Goal: Task Accomplishment & Management: Manage account settings

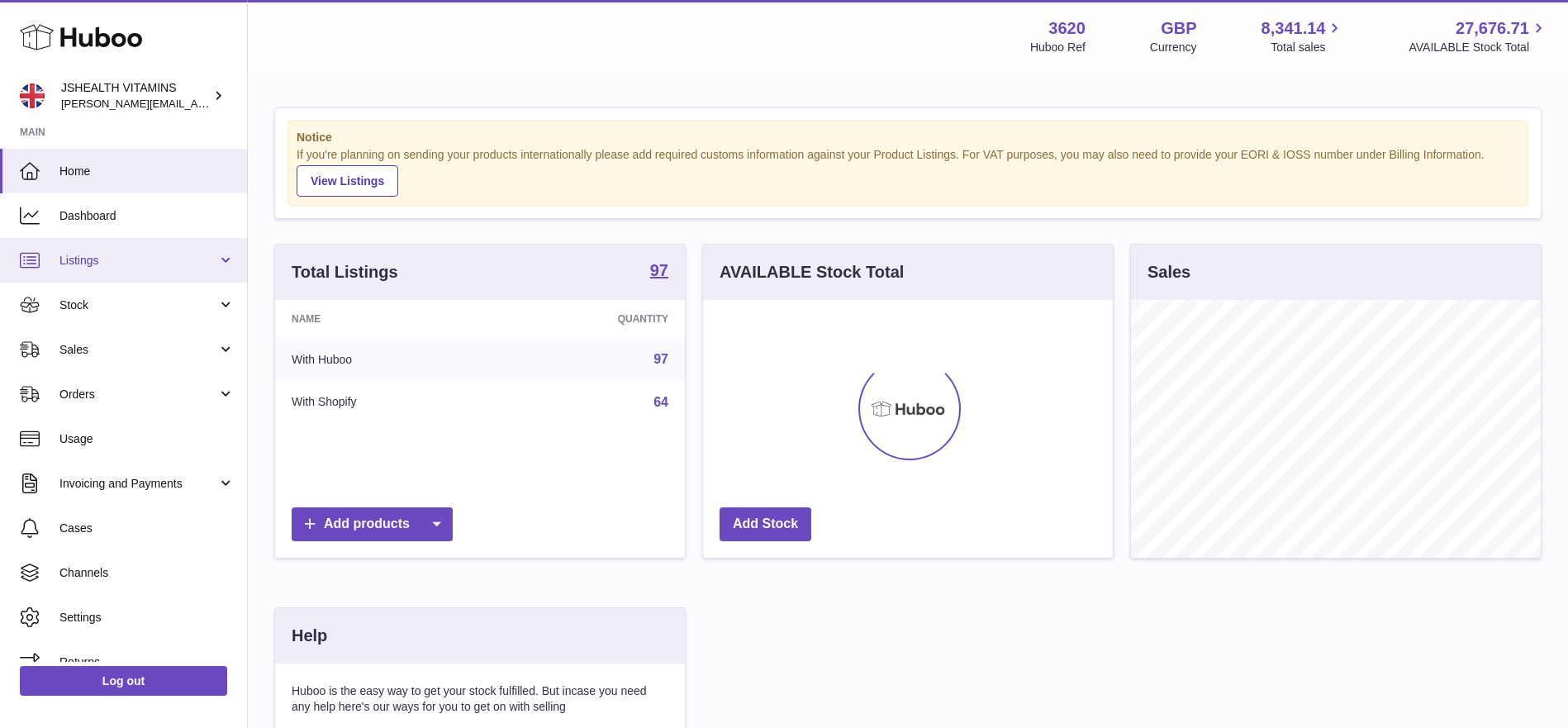
scroll to position [258, 410]
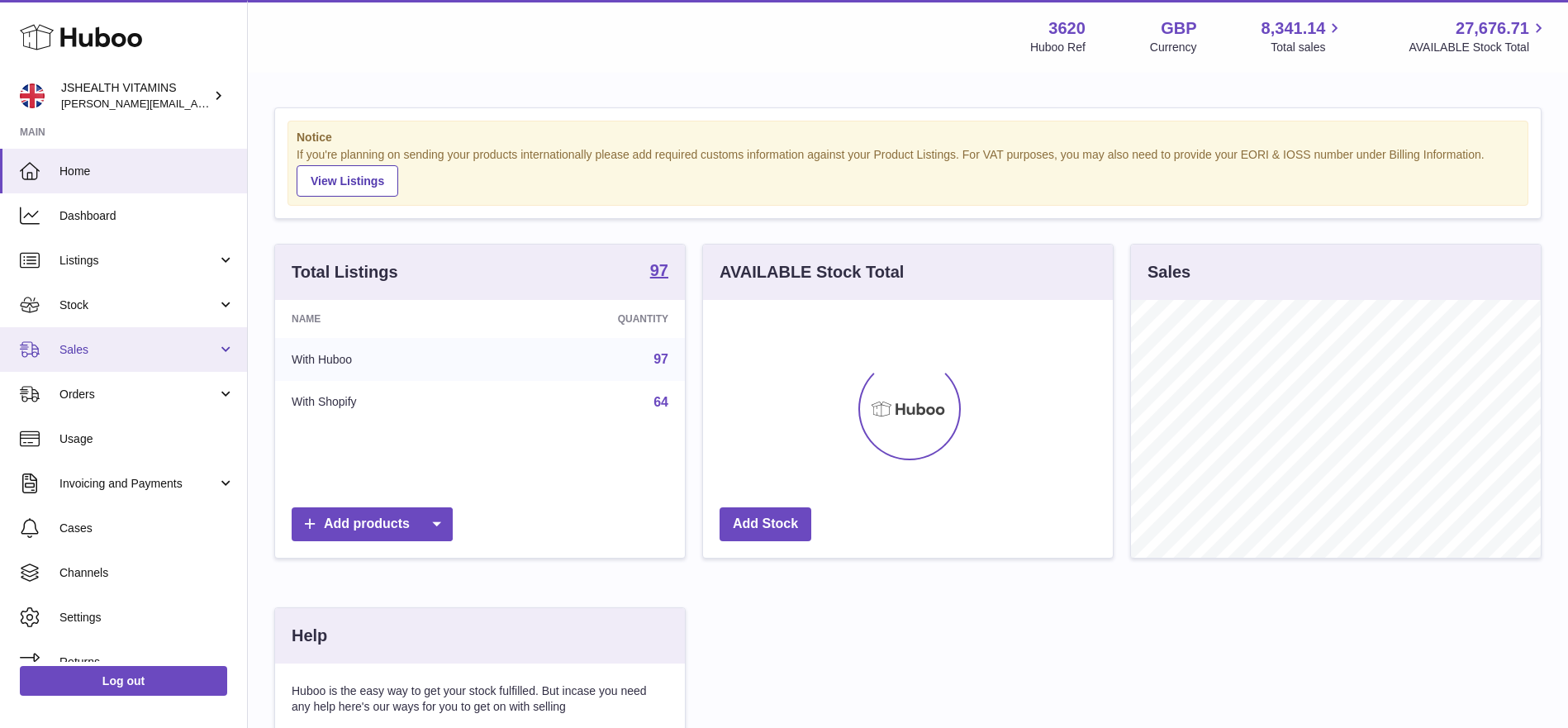
click at [115, 343] on span "Sales" at bounding box center [139, 349] width 158 height 15
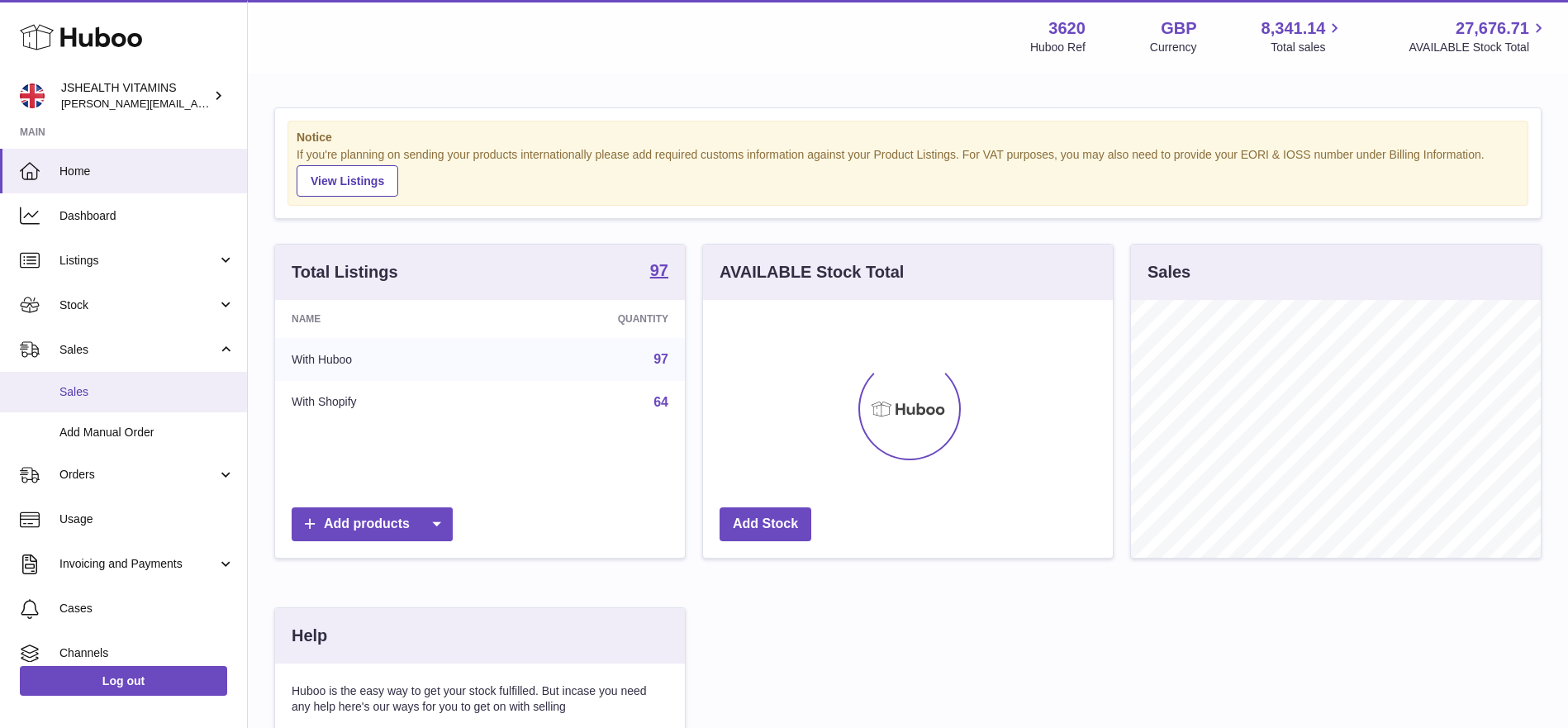
click at [113, 384] on span "Sales" at bounding box center [147, 391] width 175 height 15
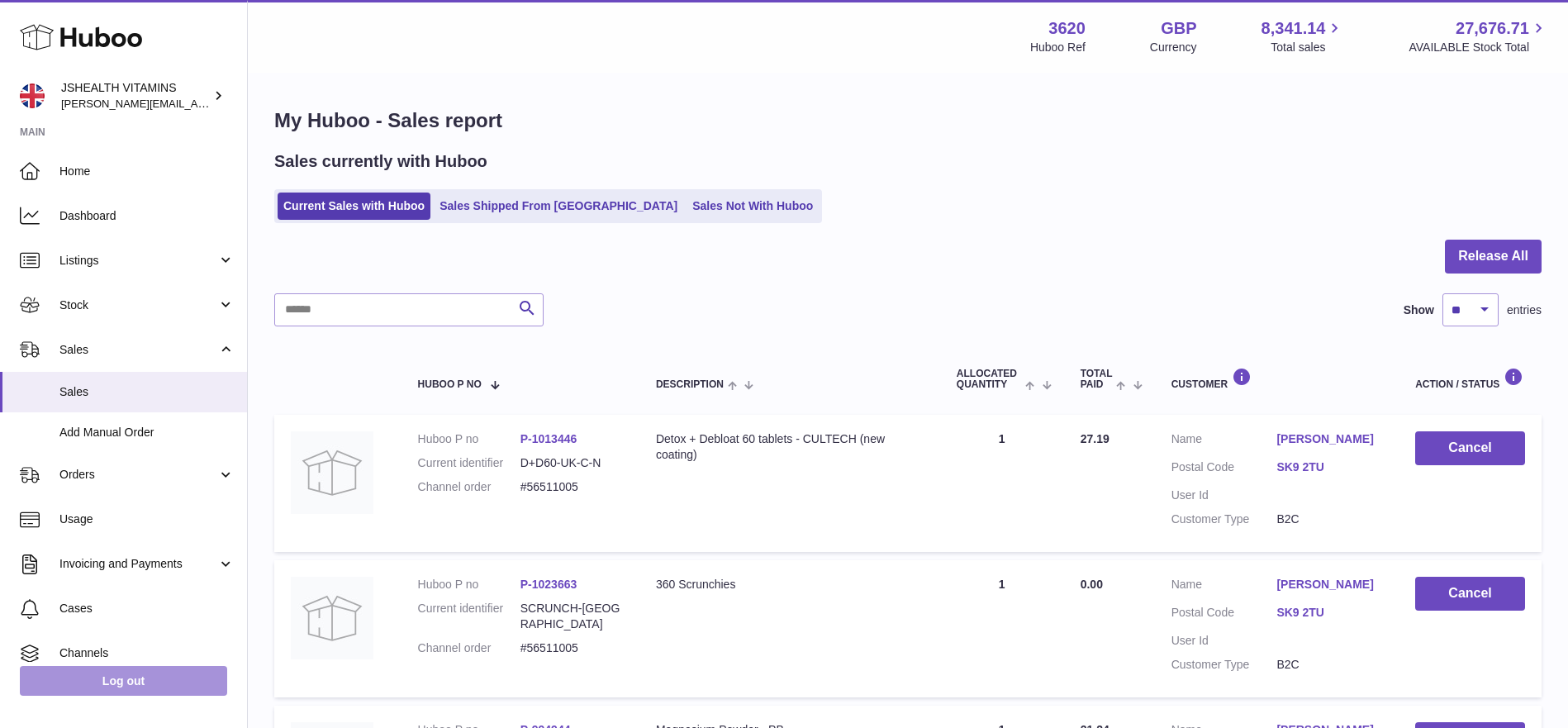
click at [132, 680] on link "Log out" at bounding box center [123, 681] width 208 height 30
